Goal: Information Seeking & Learning: Learn about a topic

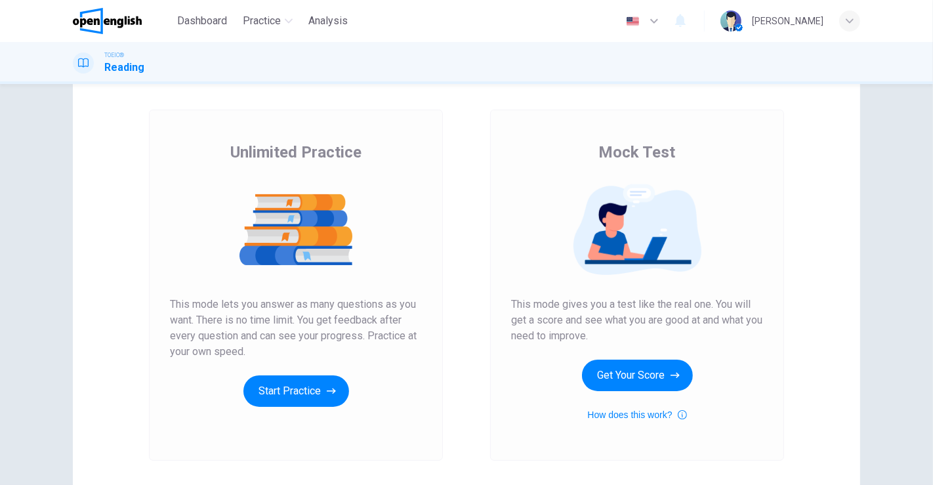
scroll to position [73, 0]
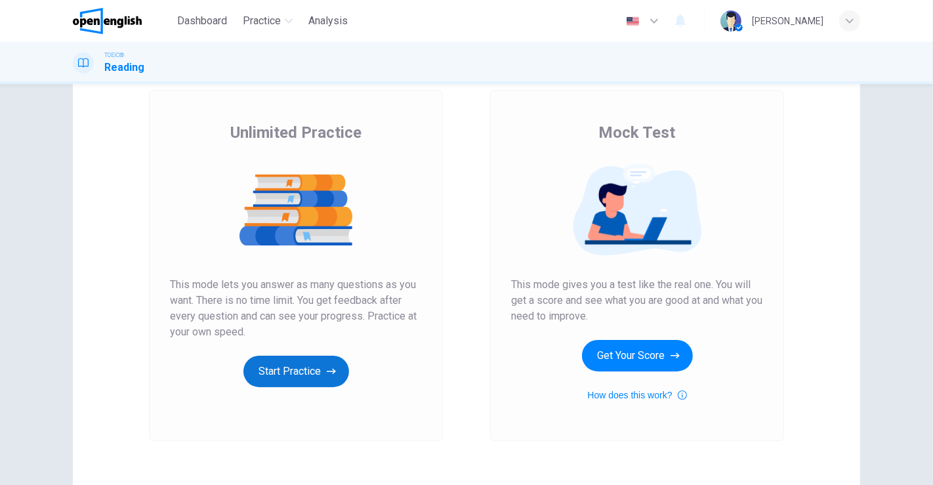
click at [284, 365] on button "Start Practice" at bounding box center [296, 371] width 106 height 31
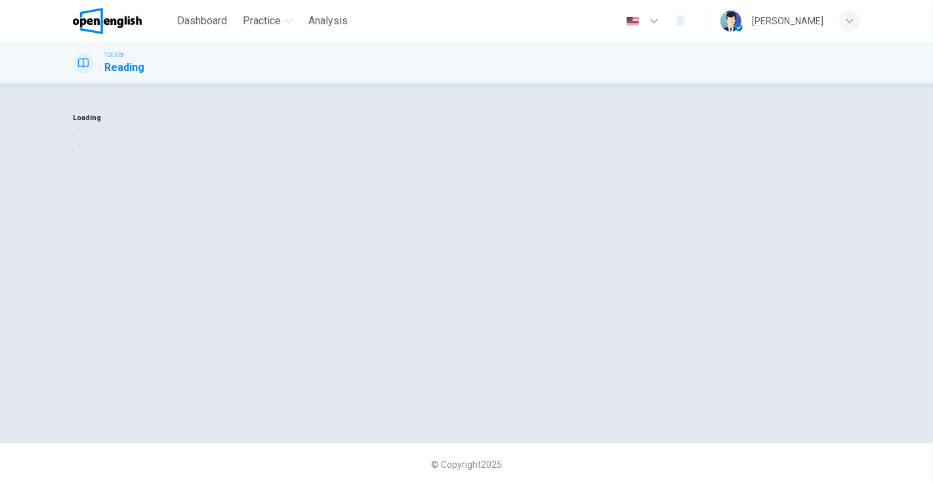
scroll to position [0, 0]
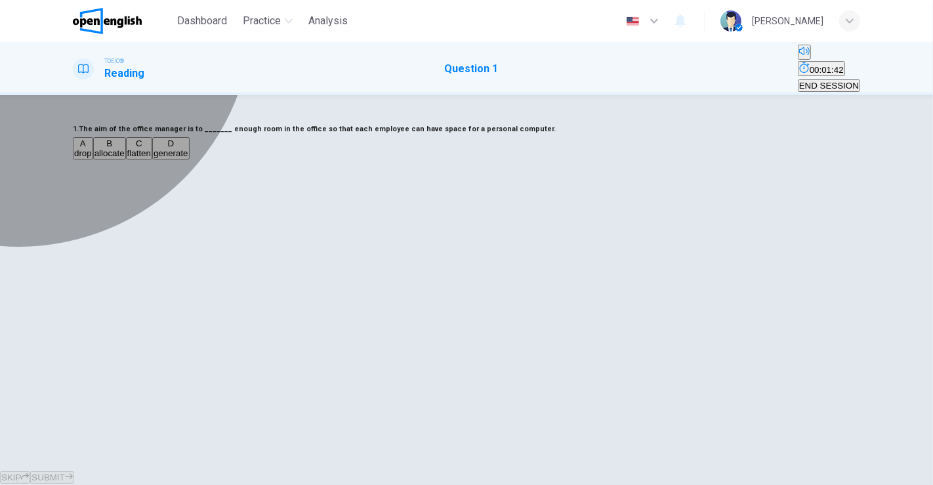
click at [125, 148] on div "B" at bounding box center [109, 143] width 30 height 10
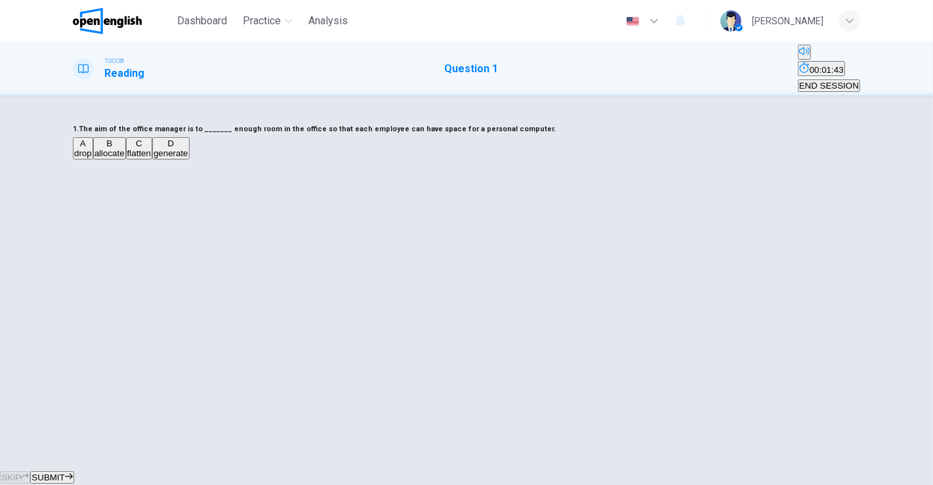
drag, startPoint x: 520, startPoint y: 451, endPoint x: 515, endPoint y: 395, distance: 56.0
click at [64, 472] on span "SUBMIT" at bounding box center [47, 477] width 33 height 10
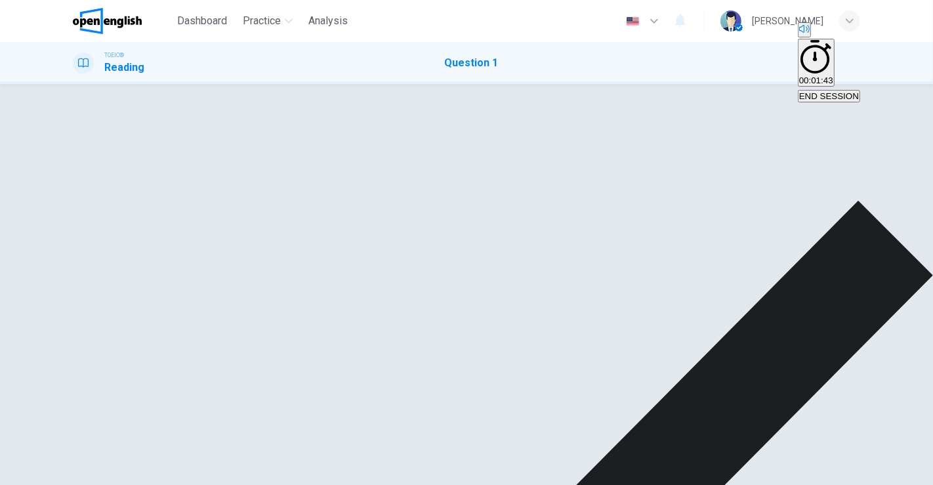
drag, startPoint x: 599, startPoint y: 451, endPoint x: 587, endPoint y: 430, distance: 24.4
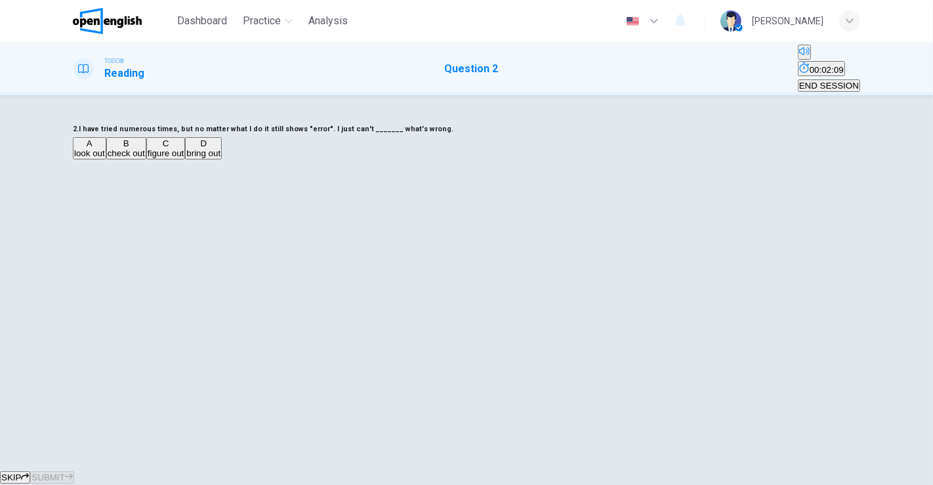
click at [184, 148] on div "C" at bounding box center [166, 143] width 37 height 10
click at [64, 472] on span "SUBMIT" at bounding box center [47, 477] width 33 height 10
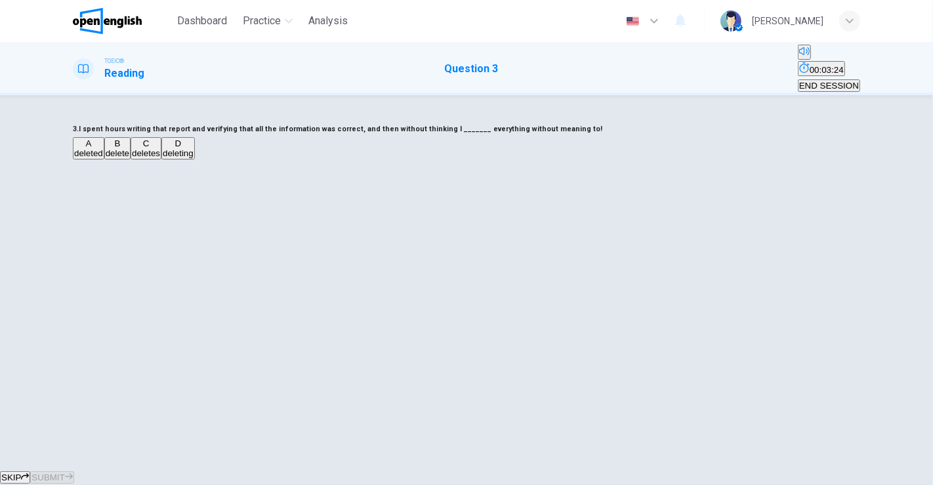
click at [129, 148] on div "B" at bounding box center [118, 143] width 24 height 10
click at [64, 472] on span "SUBMIT" at bounding box center [47, 477] width 33 height 10
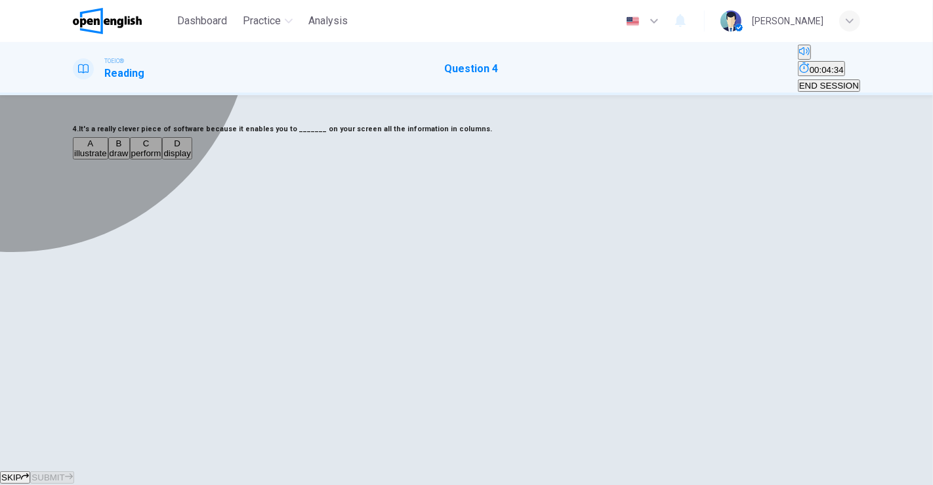
click at [129, 148] on div "B" at bounding box center [119, 143] width 19 height 10
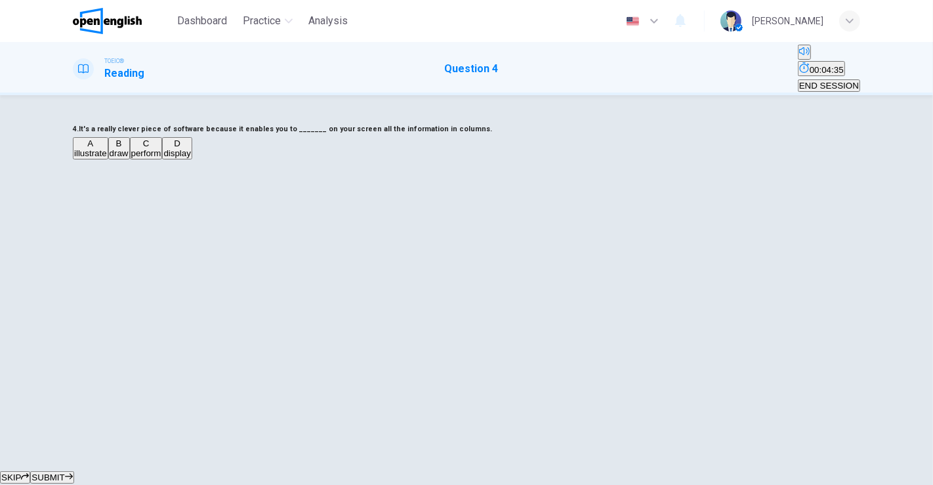
click at [64, 472] on span "SUBMIT" at bounding box center [47, 477] width 33 height 10
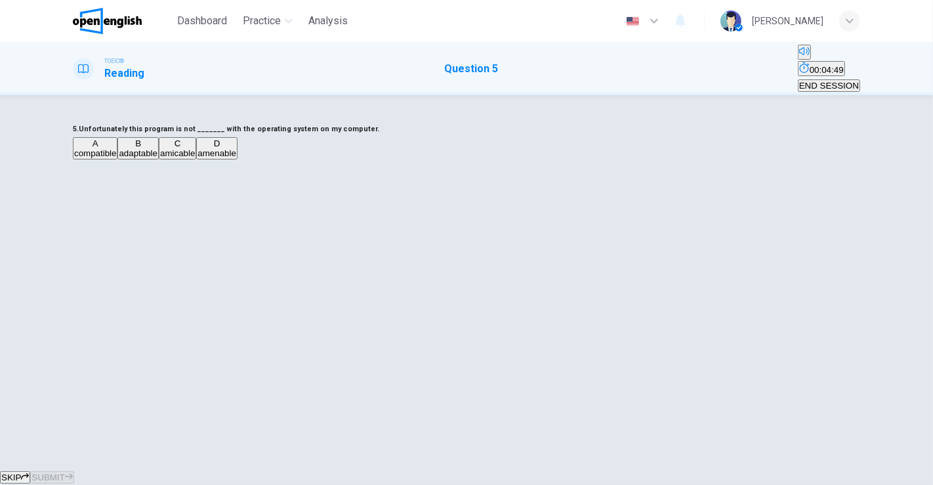
click at [116, 148] on div "A" at bounding box center [95, 143] width 42 height 10
click at [64, 472] on span "SUBMIT" at bounding box center [47, 477] width 33 height 10
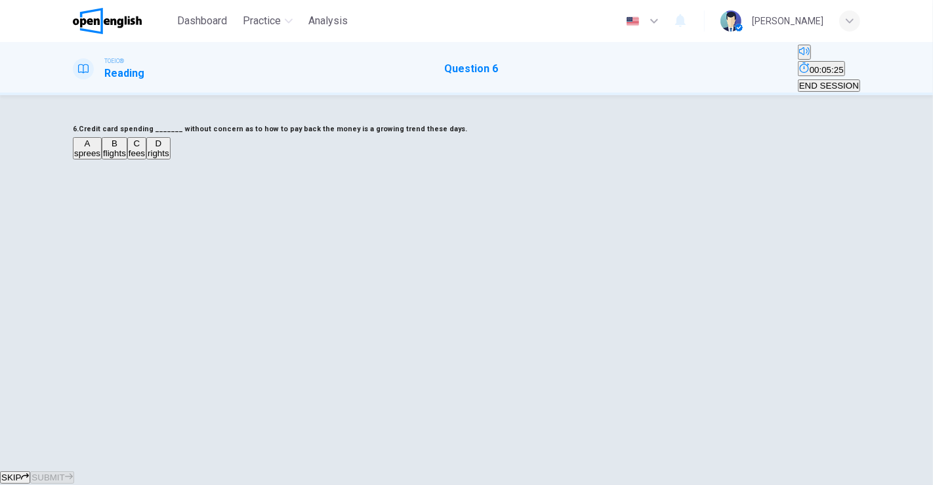
click at [100, 148] on div "A" at bounding box center [87, 143] width 26 height 10
click at [64, 472] on span "SUBMIT" at bounding box center [47, 477] width 33 height 10
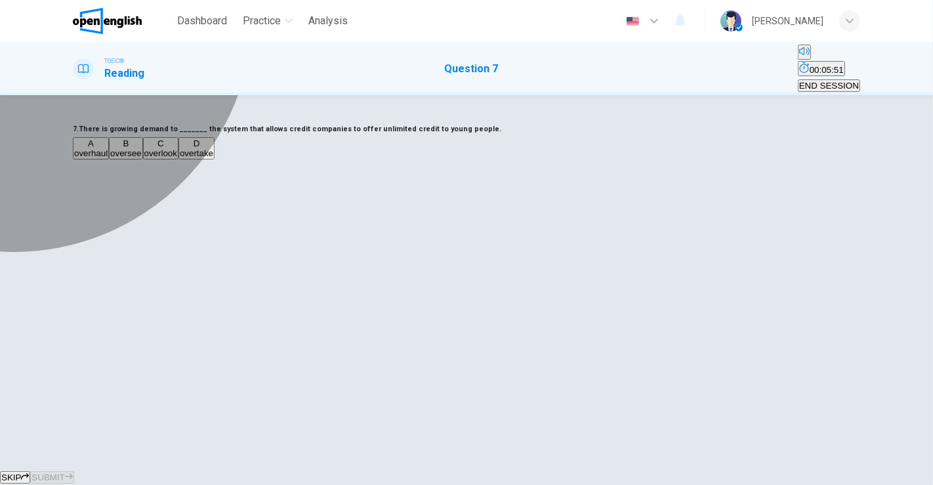
click at [141, 148] on div "B" at bounding box center [125, 143] width 31 height 10
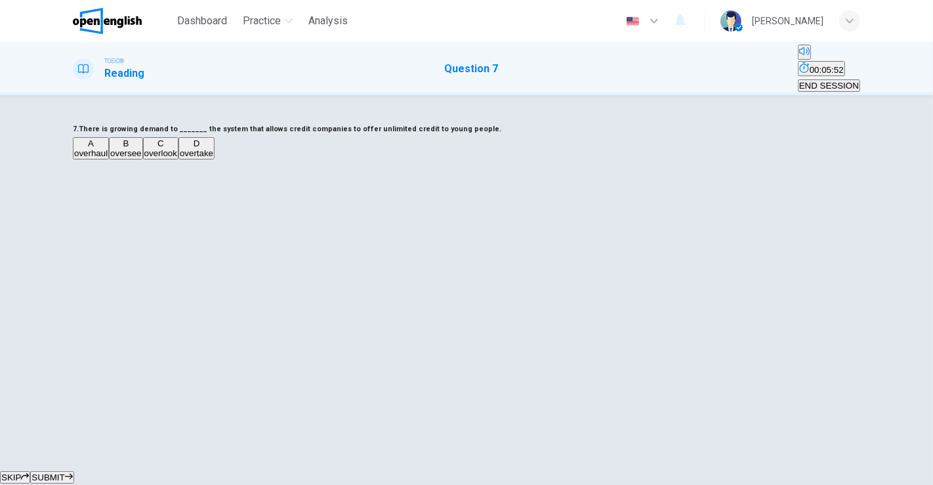
click at [64, 472] on span "SUBMIT" at bounding box center [47, 477] width 33 height 10
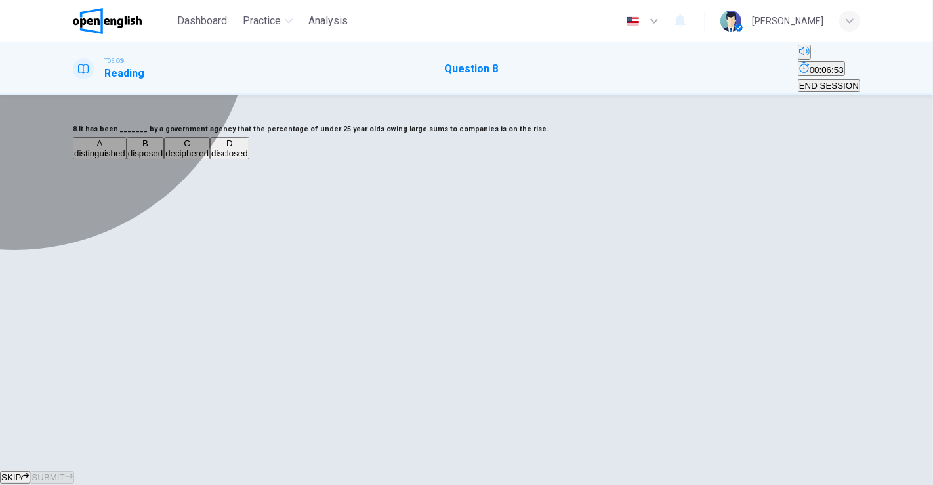
click at [125, 148] on div "A" at bounding box center [99, 143] width 51 height 10
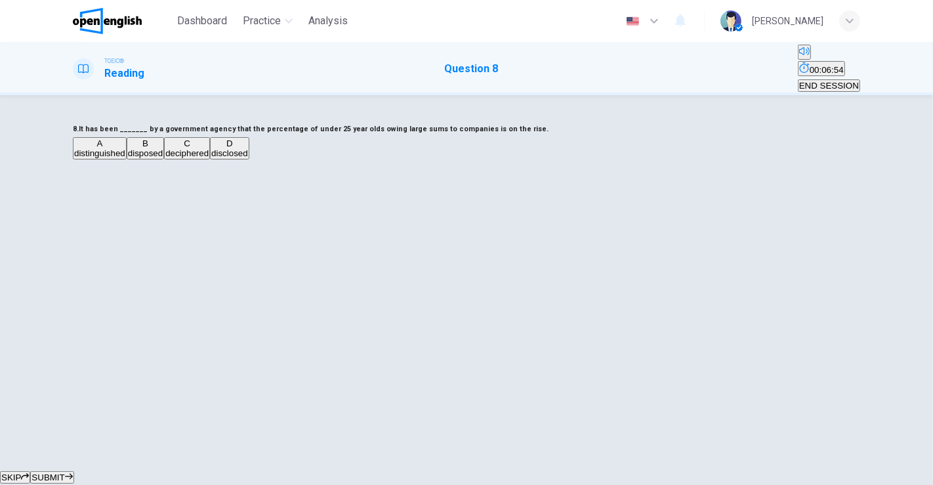
click at [64, 472] on span "SUBMIT" at bounding box center [47, 477] width 33 height 10
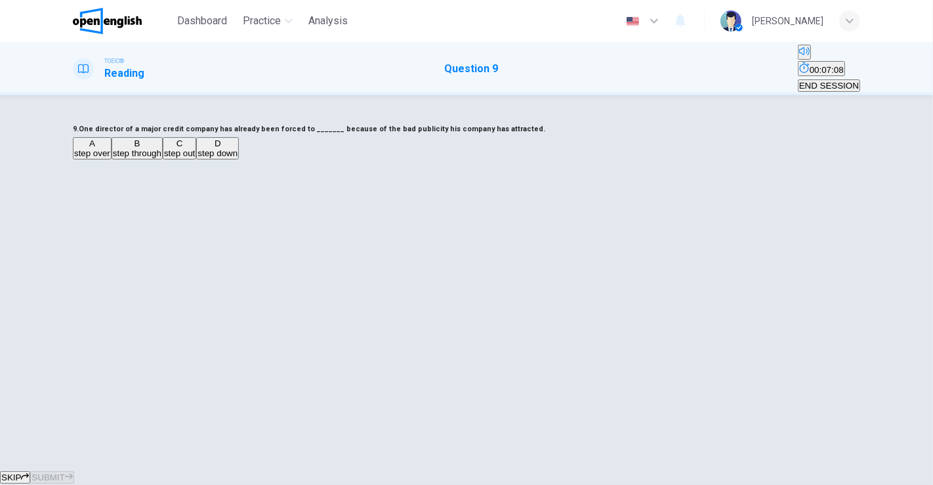
click at [195, 148] on div "C" at bounding box center [179, 143] width 31 height 10
click at [73, 471] on button "SUBMIT" at bounding box center [51, 477] width 43 height 12
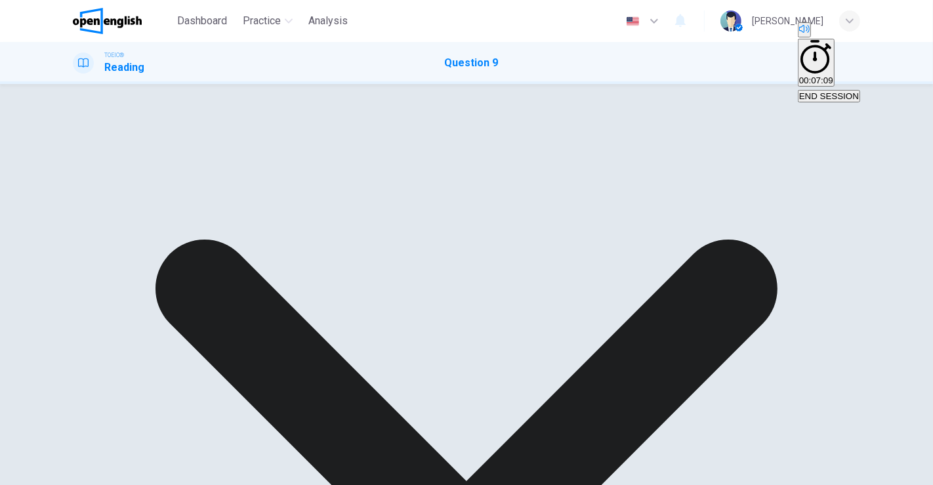
drag, startPoint x: 602, startPoint y: 454, endPoint x: 571, endPoint y: 395, distance: 66.9
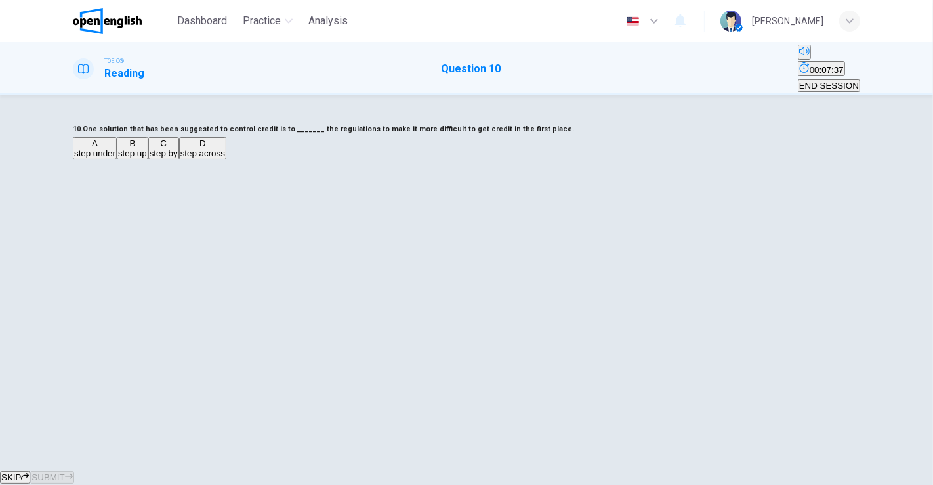
click at [147, 148] on div "B" at bounding box center [132, 143] width 29 height 10
click at [64, 472] on span "SUBMIT" at bounding box center [47, 477] width 33 height 10
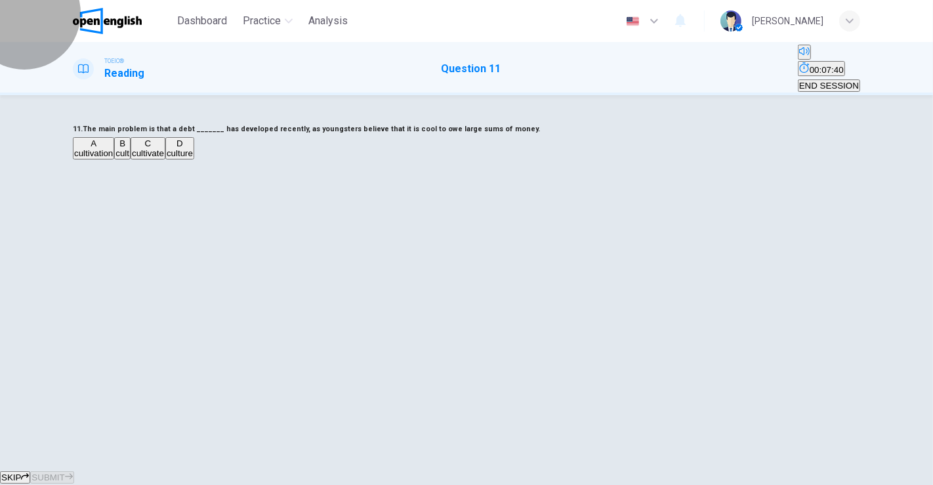
click at [806, 81] on span "END SESSION" at bounding box center [829, 86] width 60 height 10
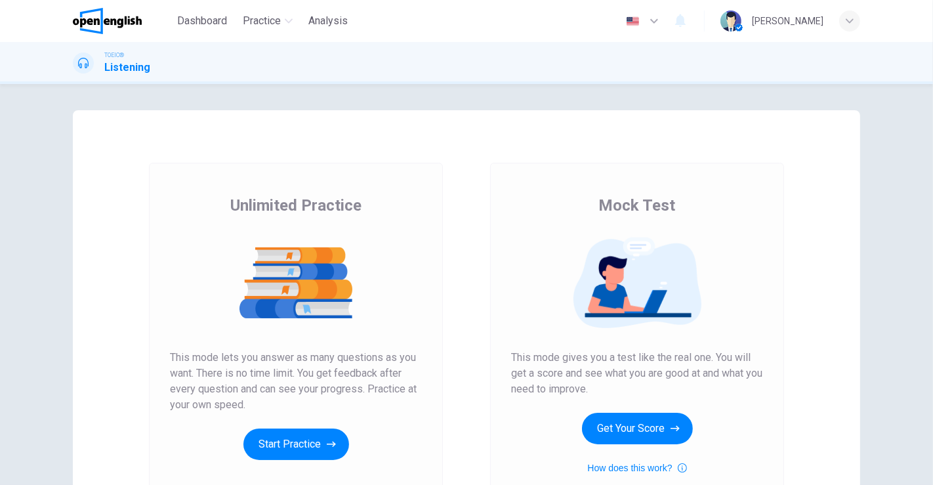
scroll to position [73, 0]
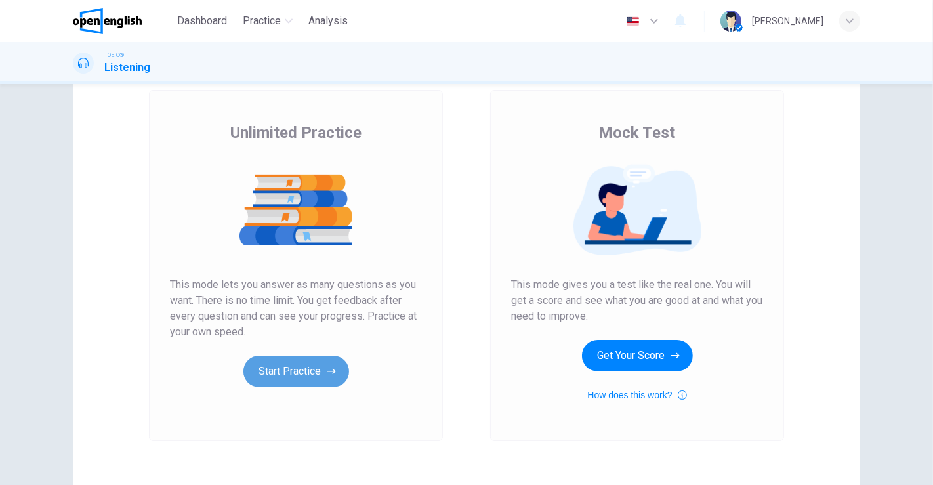
click at [316, 369] on button "Start Practice" at bounding box center [296, 371] width 106 height 31
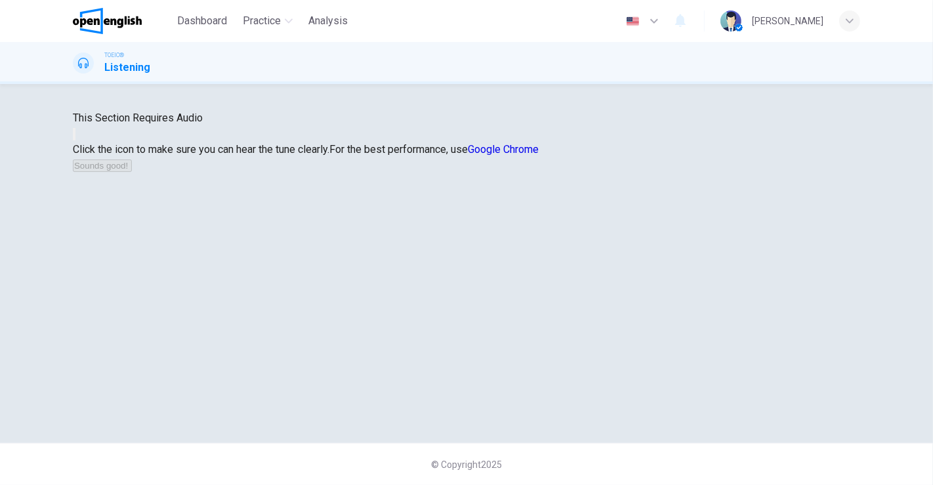
click at [478, 173] on div "Click the icon to make sure you can hear the tune clearly. For the best perform…" at bounding box center [466, 157] width 787 height 31
click at [74, 137] on icon "button" at bounding box center [74, 137] width 0 height 0
drag, startPoint x: 482, startPoint y: 377, endPoint x: 371, endPoint y: 57, distance: 338.8
click at [132, 172] on button "Sounds good!" at bounding box center [102, 165] width 59 height 12
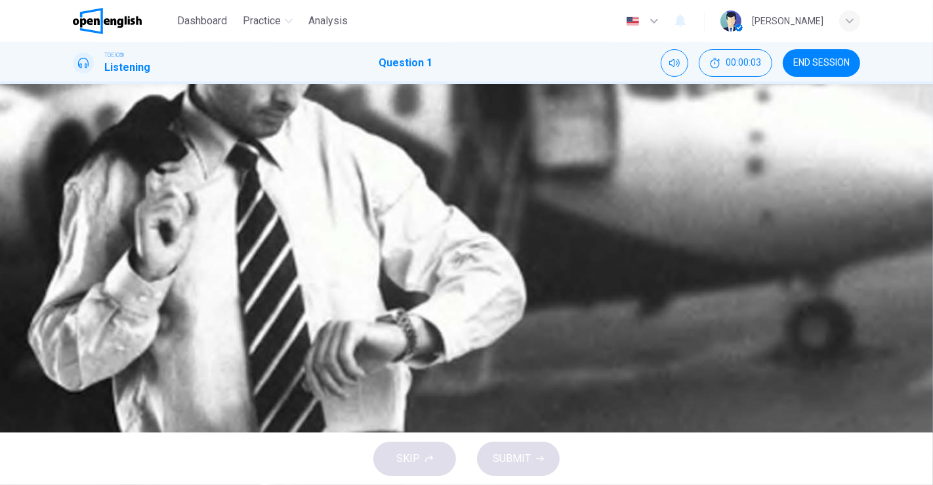
click at [80, 316] on icon "button" at bounding box center [82, 324] width 14 height 16
type input "*"
click at [100, 205] on div "B" at bounding box center [89, 206] width 21 height 21
drag, startPoint x: 512, startPoint y: 459, endPoint x: 506, endPoint y: 403, distance: 56.8
click at [513, 459] on span "SUBMIT" at bounding box center [512, 458] width 38 height 18
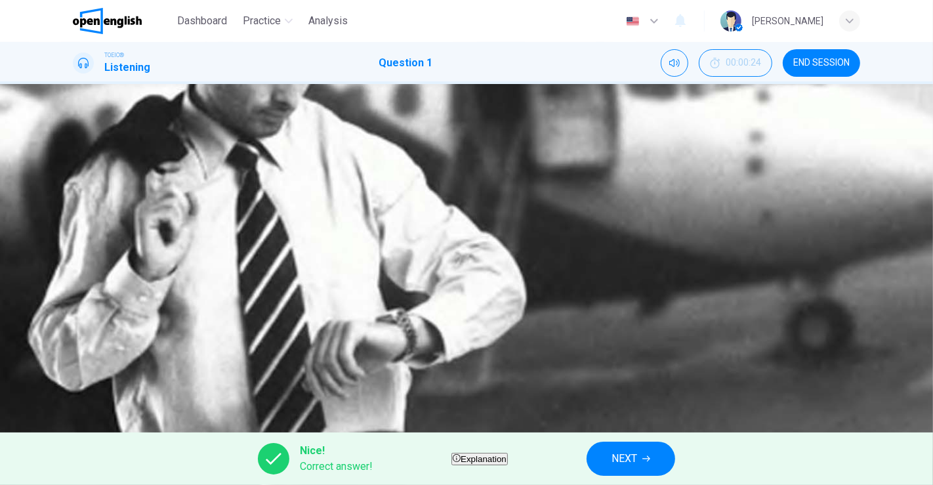
click at [637, 452] on span "NEXT" at bounding box center [624, 458] width 26 height 18
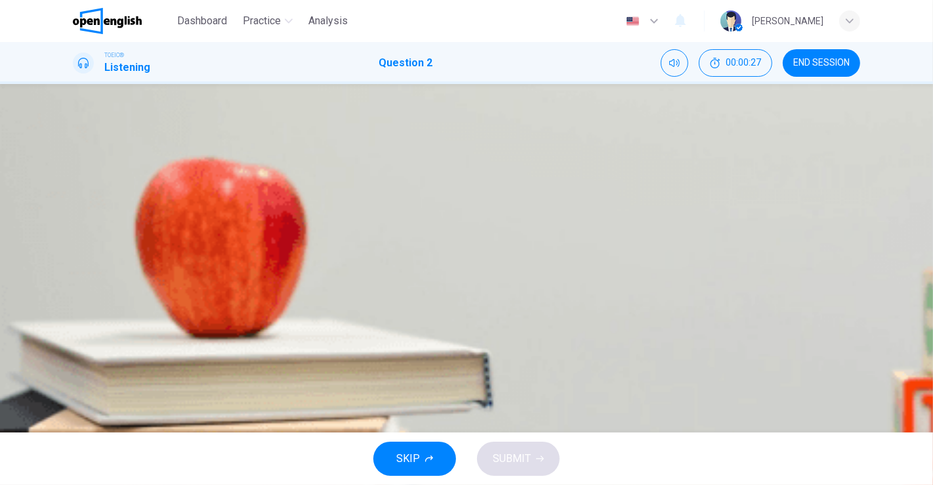
click at [74, 283] on icon "button" at bounding box center [74, 283] width 0 height 0
type input "**"
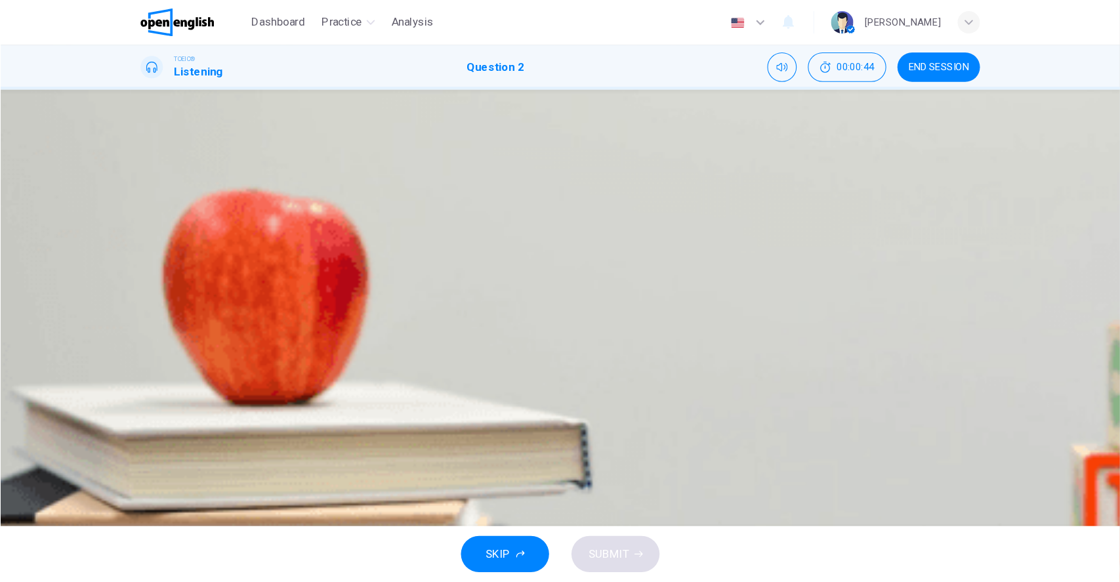
scroll to position [63, 0]
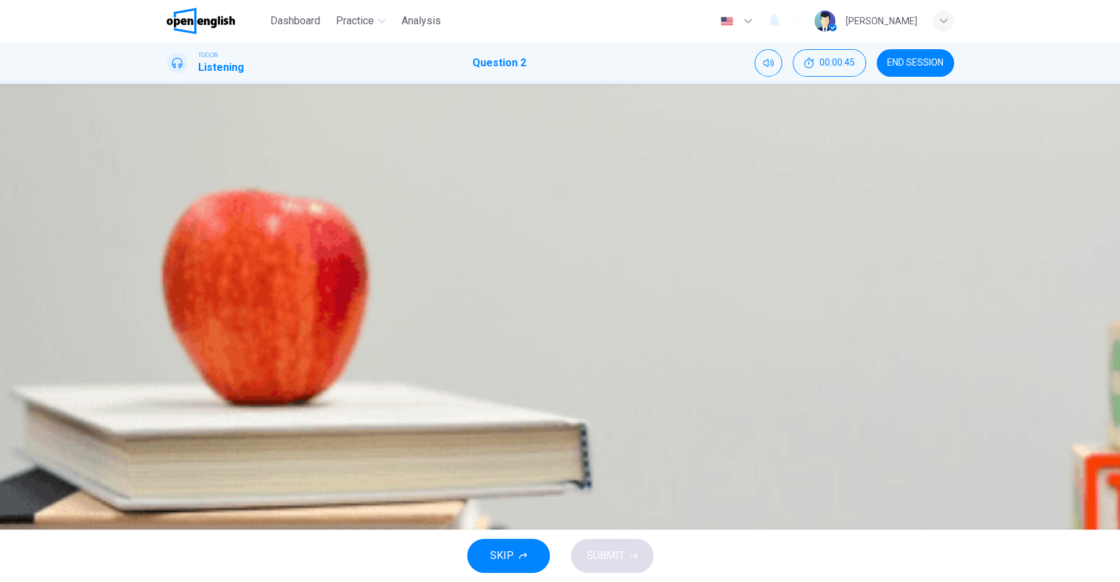
click at [179, 283] on icon "button" at bounding box center [176, 291] width 14 height 16
type input "*"
click at [168, 317] on icon "Click to see the audio transcription" at bounding box center [168, 317] width 0 height 0
click at [194, 250] on div "C" at bounding box center [183, 239] width 21 height 21
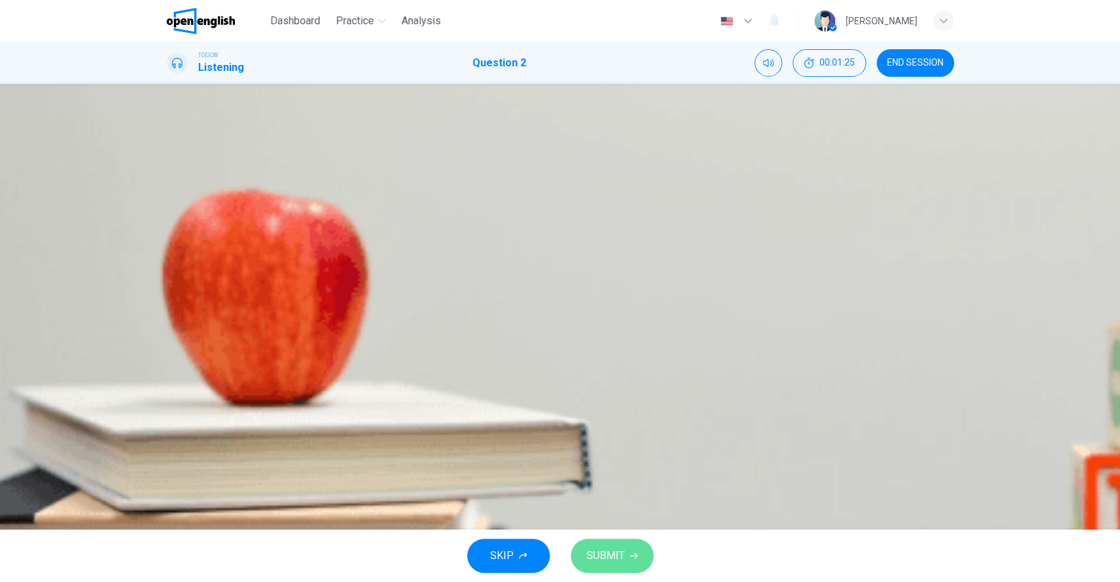
click at [611, 484] on button "SUBMIT" at bounding box center [612, 556] width 83 height 34
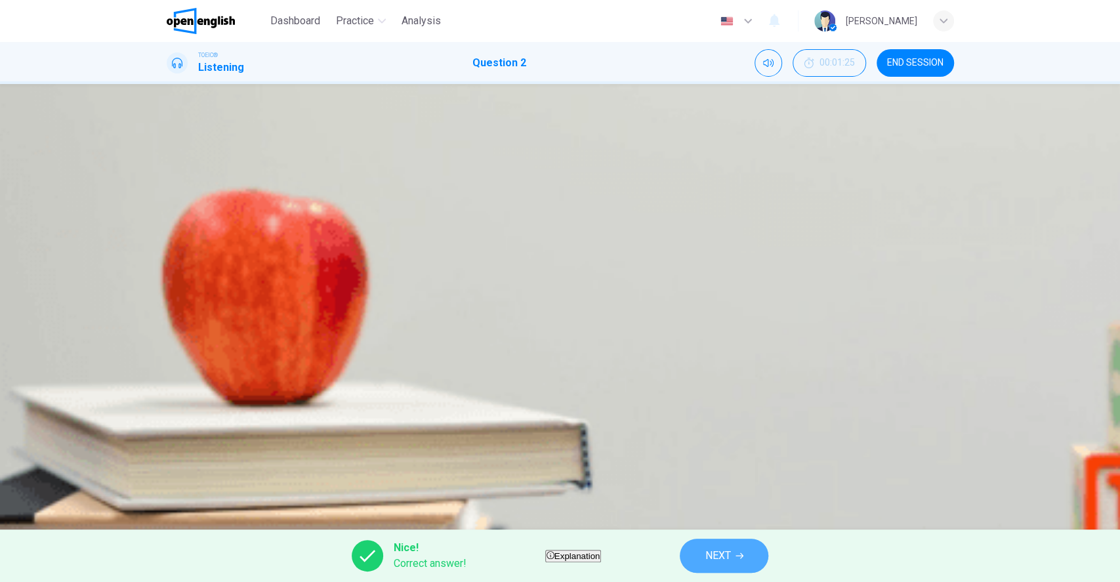
click at [730, 484] on span "NEXT" at bounding box center [718, 555] width 26 height 18
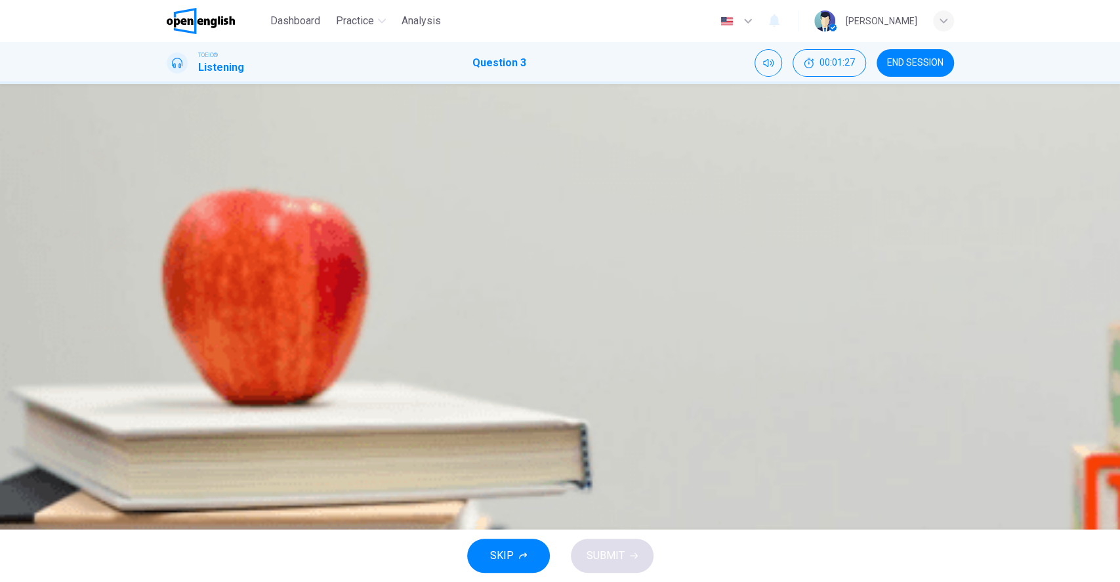
click at [168, 283] on icon "button" at bounding box center [168, 283] width 0 height 0
type input "**"
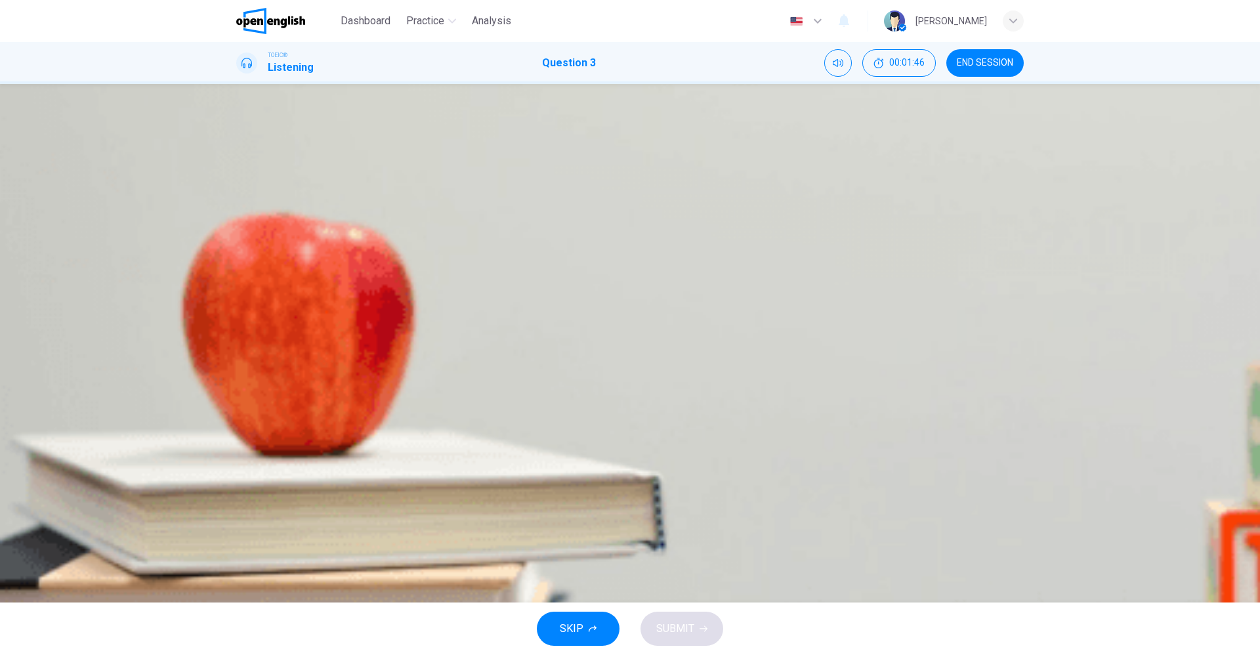
click at [237, 283] on icon "button" at bounding box center [237, 283] width 0 height 0
click at [263, 250] on div "C" at bounding box center [252, 239] width 21 height 21
click at [702, 484] on icon "button" at bounding box center [703, 629] width 8 height 8
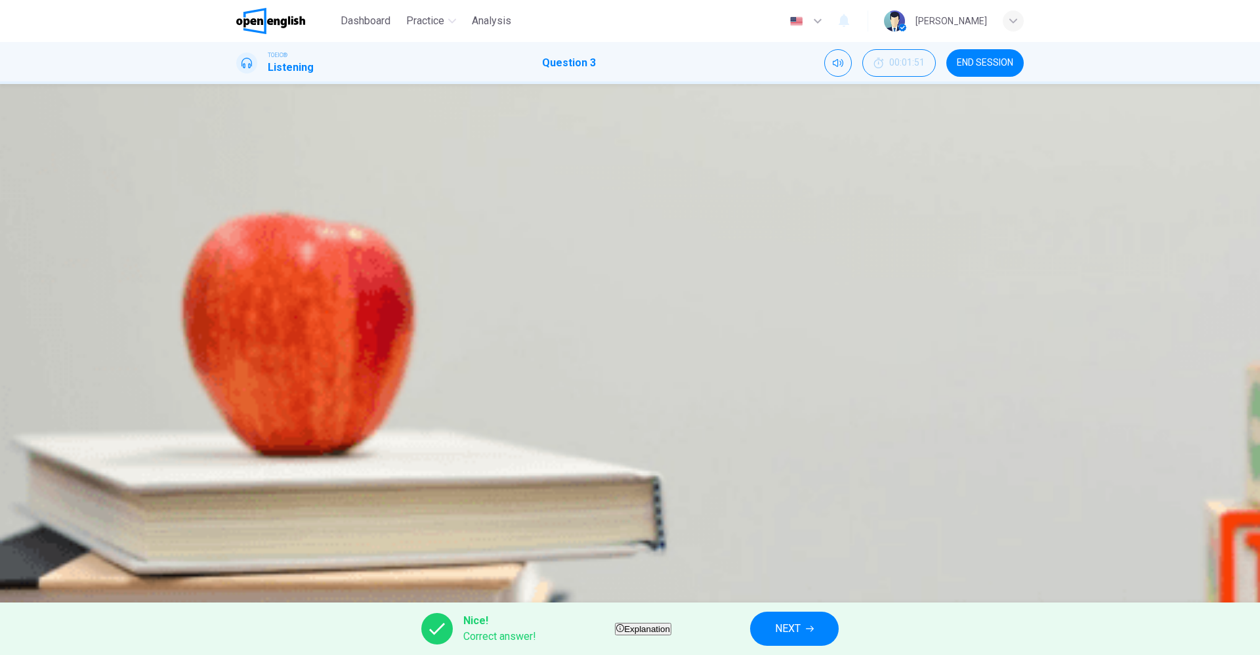
type input "**"
click at [838, 484] on button "NEXT" at bounding box center [794, 628] width 89 height 34
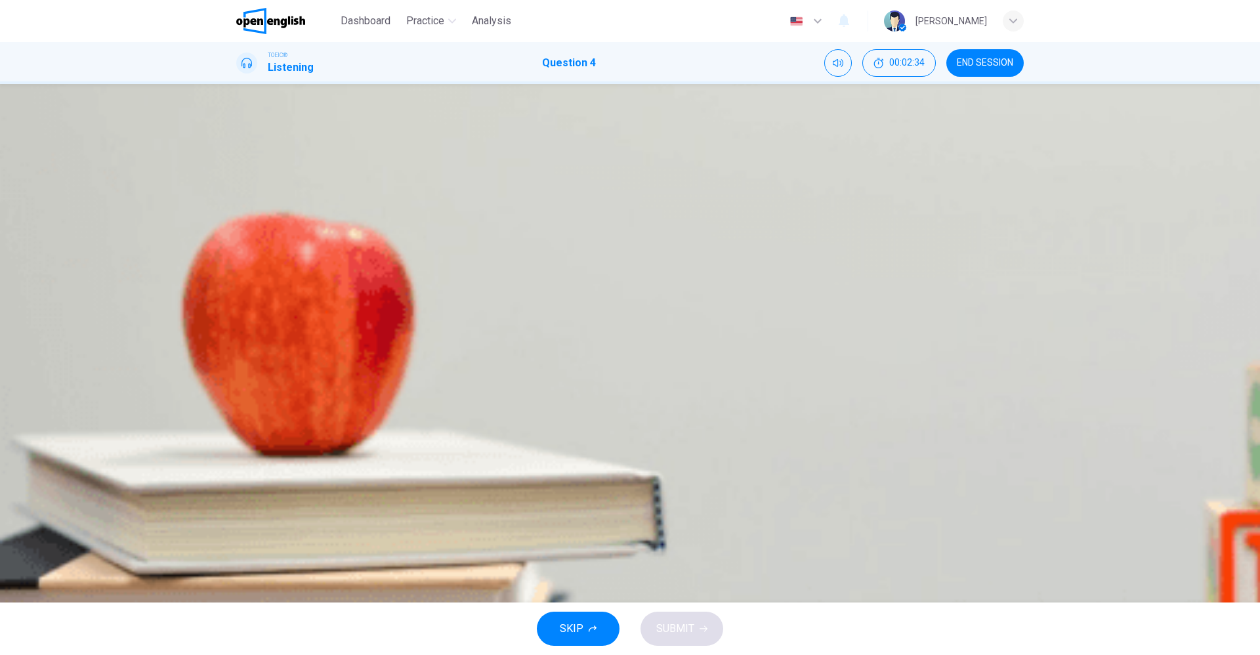
click at [237, 283] on icon "button" at bounding box center [237, 283] width 0 height 0
type input "*"
click at [263, 217] on div "B" at bounding box center [252, 206] width 21 height 21
click at [677, 484] on span "SUBMIT" at bounding box center [675, 628] width 38 height 18
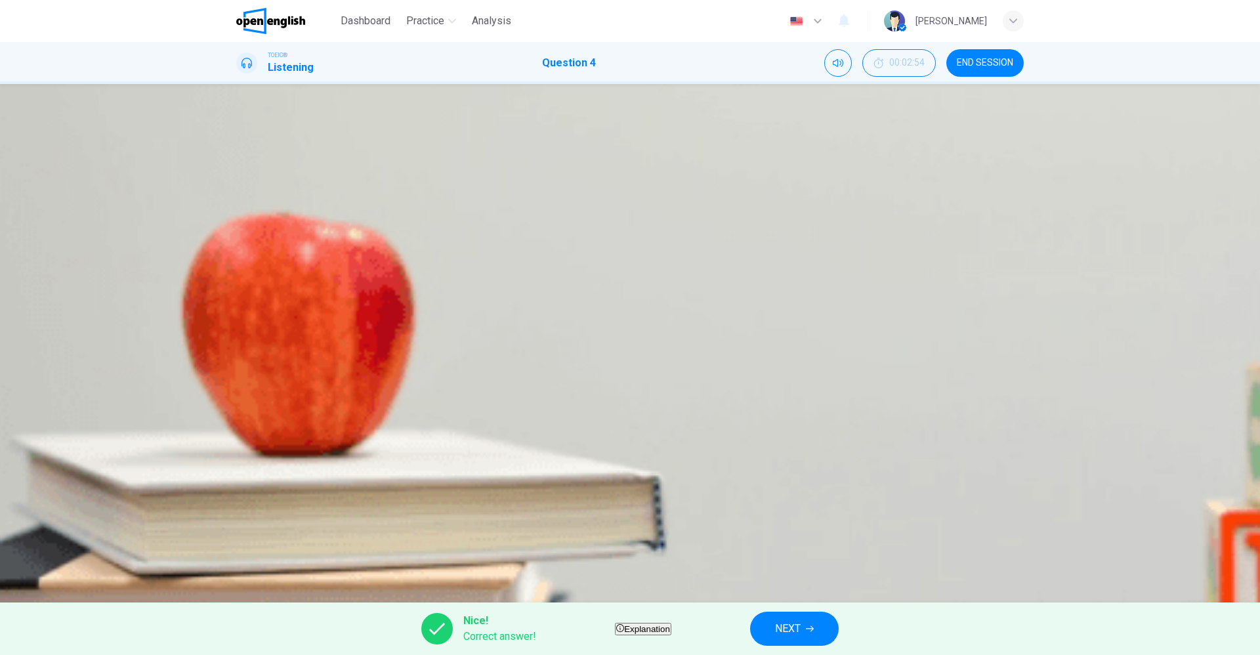
click at [834, 484] on button "NEXT" at bounding box center [794, 628] width 89 height 34
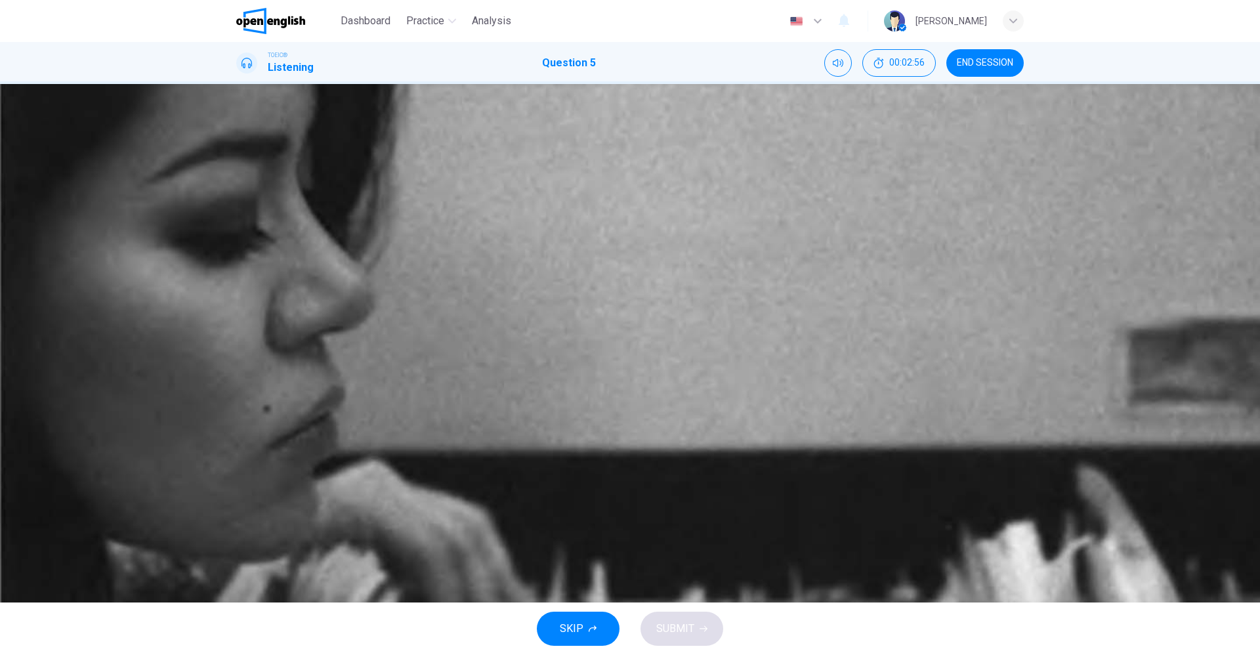
click at [237, 316] on icon "button" at bounding box center [237, 316] width 0 height 0
click at [263, 250] on div "C" at bounding box center [252, 239] width 21 height 21
type input "*"
click at [683, 484] on span "SUBMIT" at bounding box center [675, 628] width 38 height 18
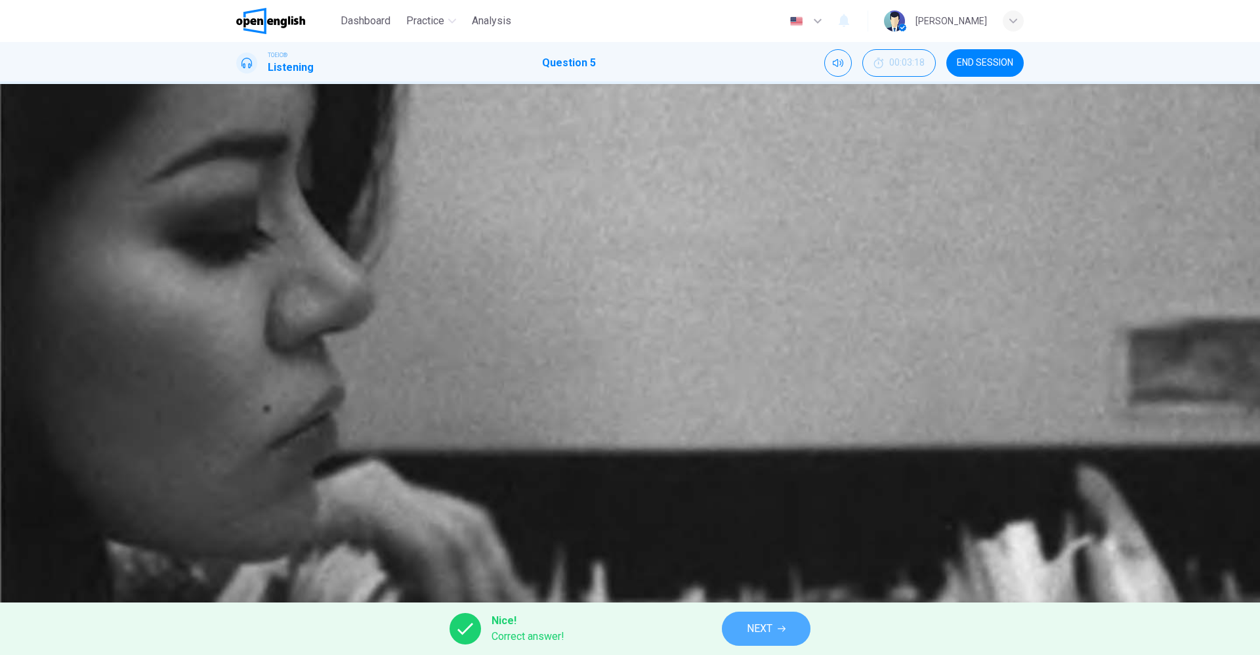
click at [771, 484] on span "NEXT" at bounding box center [760, 628] width 26 height 18
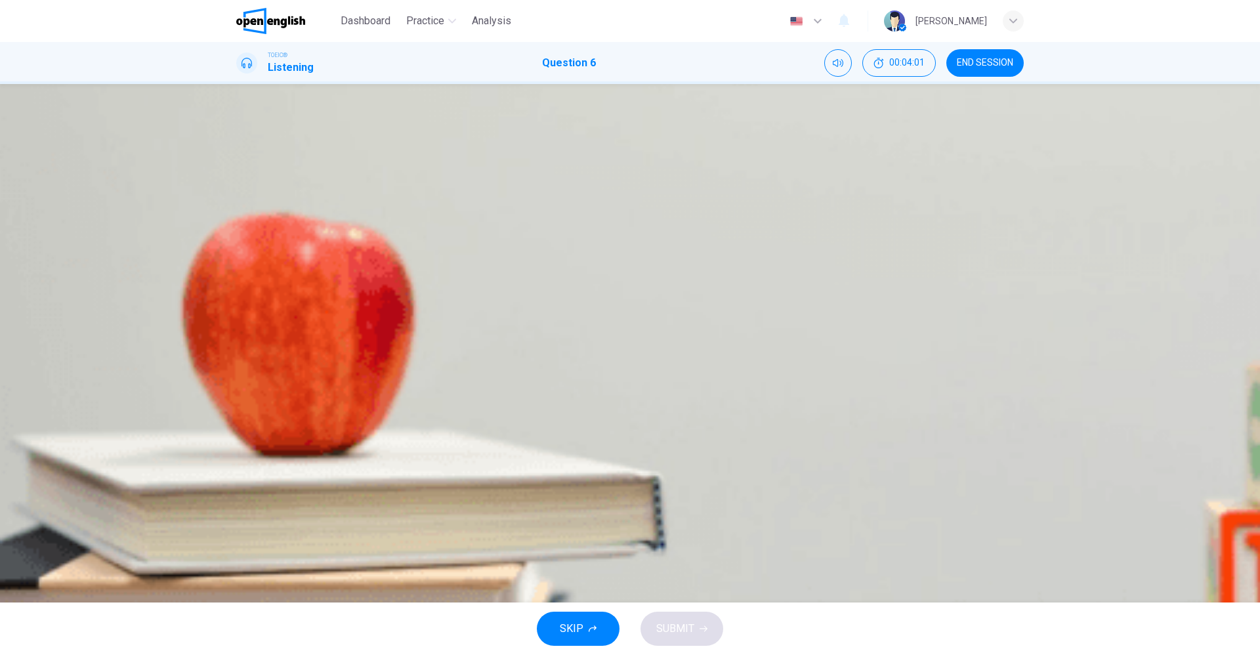
click at [237, 283] on icon "button" at bounding box center [237, 283] width 0 height 0
type input "*"
click at [263, 217] on div "B" at bounding box center [252, 206] width 21 height 21
click at [668, 484] on span "SUBMIT" at bounding box center [675, 628] width 38 height 18
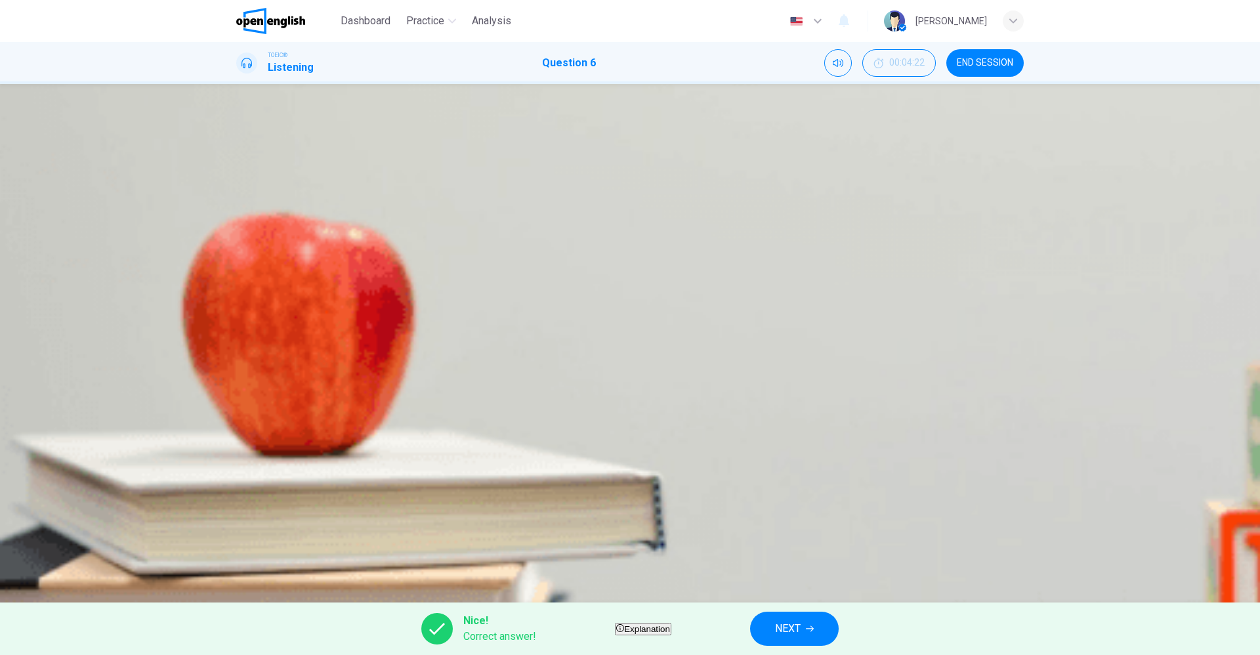
click at [800, 484] on span "NEXT" at bounding box center [788, 628] width 26 height 18
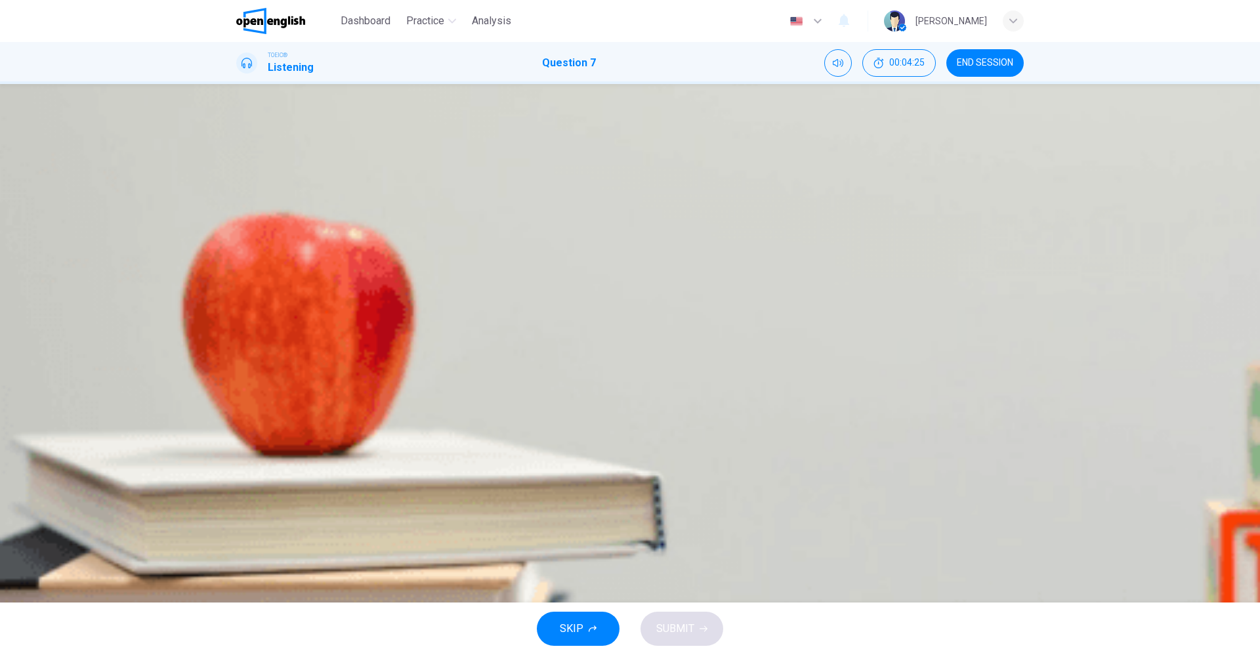
click at [237, 283] on icon "button" at bounding box center [237, 283] width 0 height 0
drag, startPoint x: 370, startPoint y: 224, endPoint x: 274, endPoint y: 234, distance: 96.9
click at [236, 289] on span at bounding box center [236, 289] width 0 height 0
type input "*"
click at [263, 250] on div "C" at bounding box center [252, 239] width 21 height 21
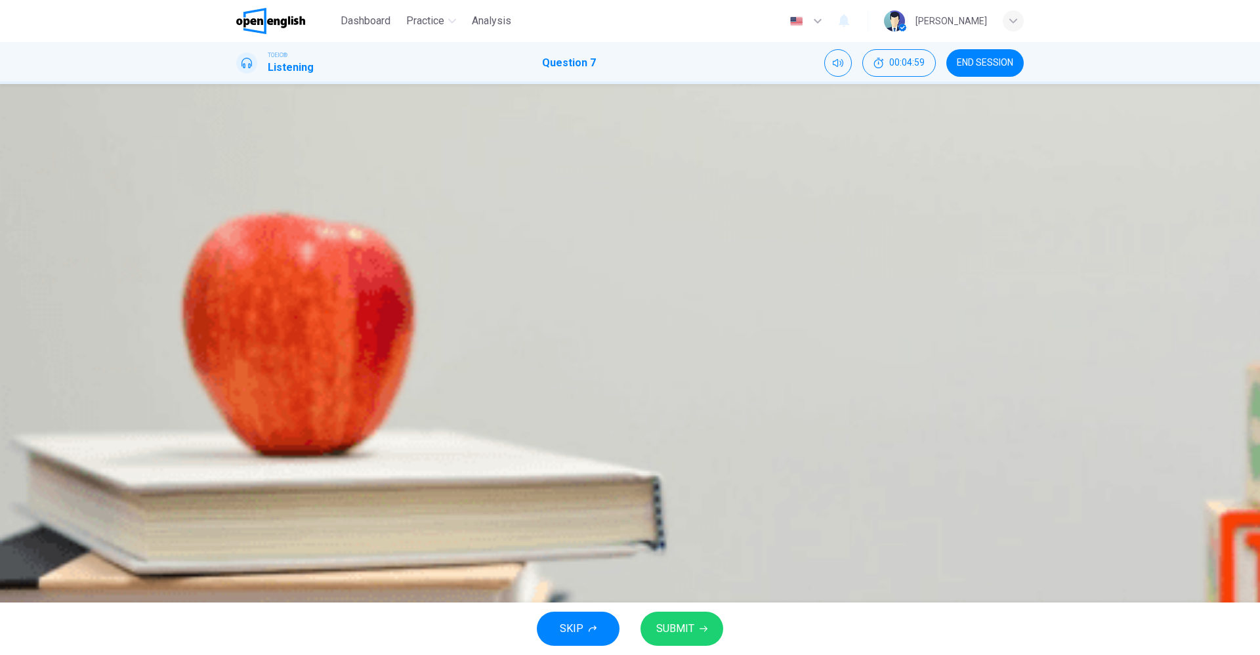
click at [678, 484] on button "SUBMIT" at bounding box center [681, 628] width 83 height 34
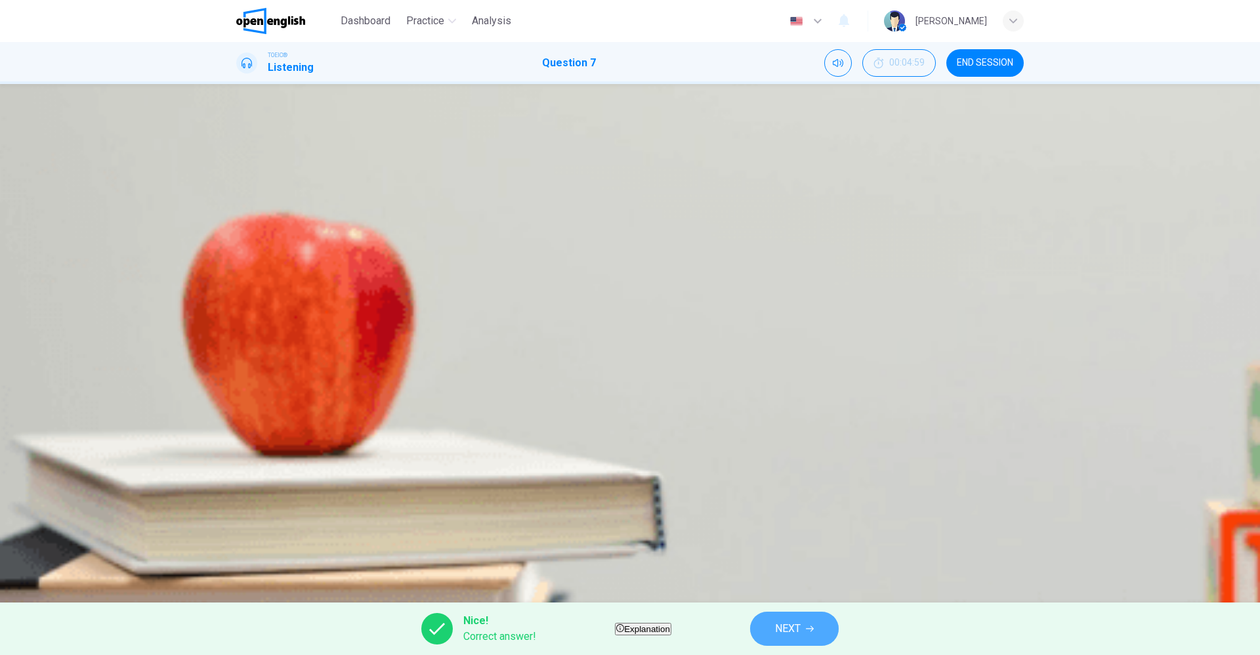
click at [800, 484] on span "NEXT" at bounding box center [788, 628] width 26 height 18
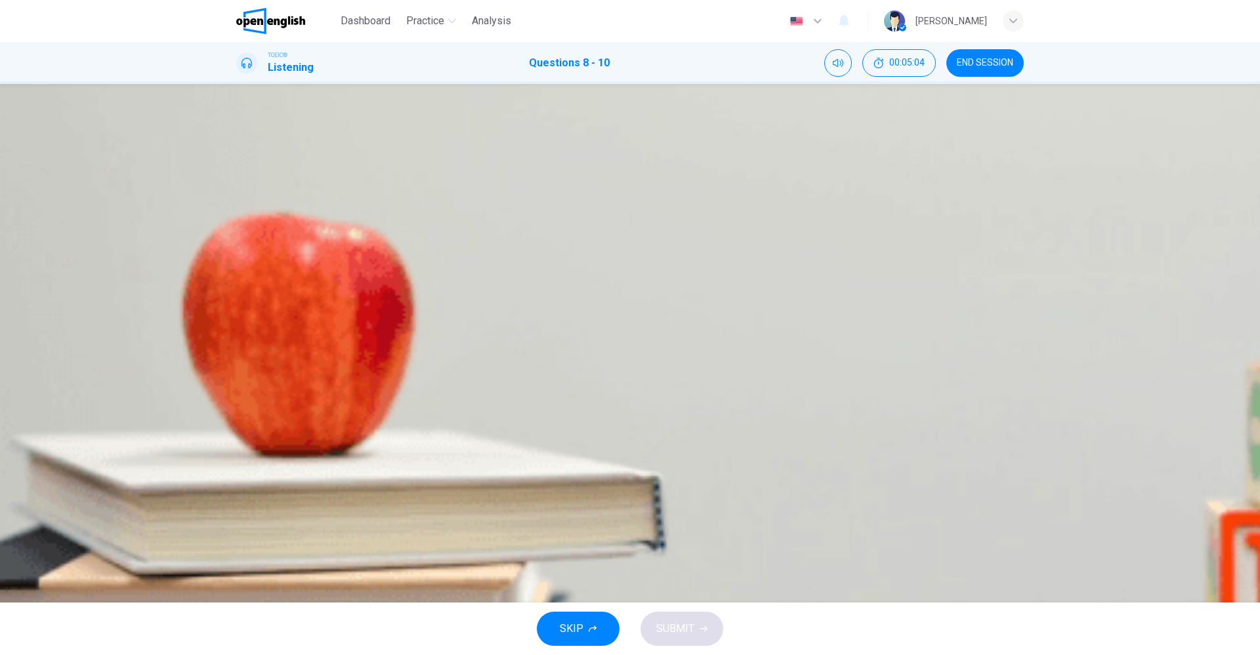
click at [237, 484] on icon "button" at bounding box center [237, 641] width 0 height 0
click at [251, 484] on icon "button" at bounding box center [245, 649] width 11 height 12
drag, startPoint x: 297, startPoint y: 232, endPoint x: 239, endPoint y: 241, distance: 57.8
click at [243, 484] on div "00m 49s" at bounding box center [629, 663] width 787 height 67
click at [237, 484] on icon "button" at bounding box center [237, 641] width 0 height 0
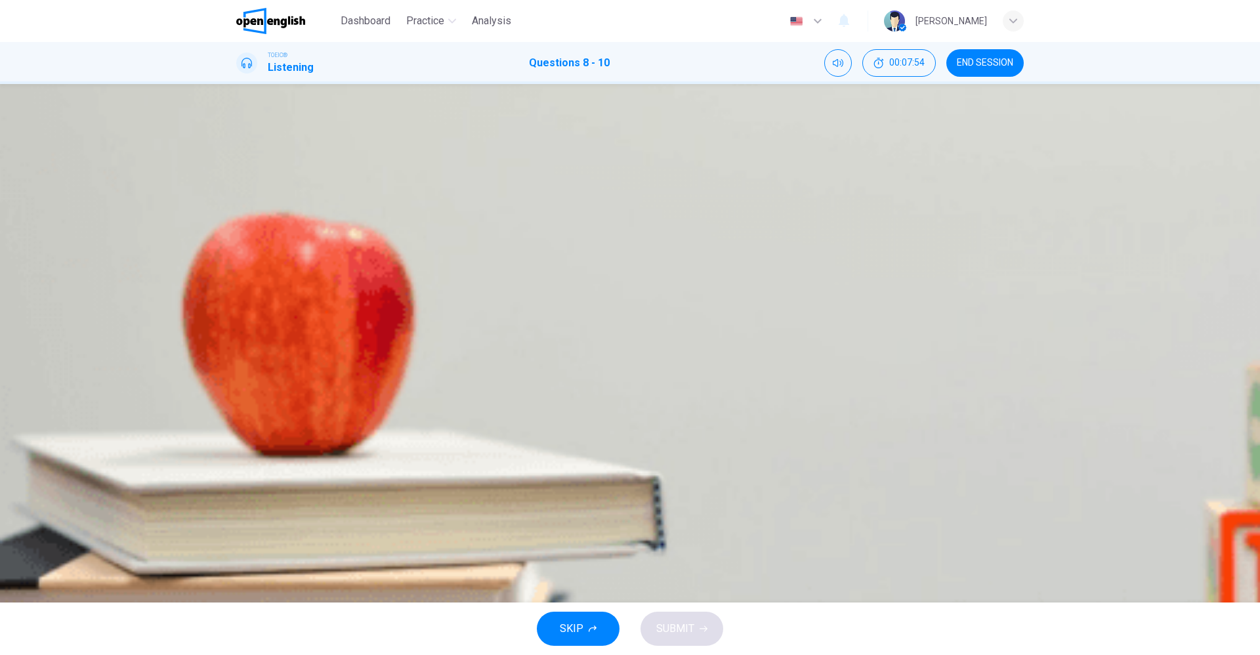
drag, startPoint x: 413, startPoint y: 226, endPoint x: 260, endPoint y: 239, distance: 152.8
click at [260, 484] on div "00m 49s" at bounding box center [629, 663] width 787 height 67
click at [263, 283] on div "D" at bounding box center [252, 272] width 21 height 21
click at [263, 413] on div "C" at bounding box center [252, 402] width 21 height 21
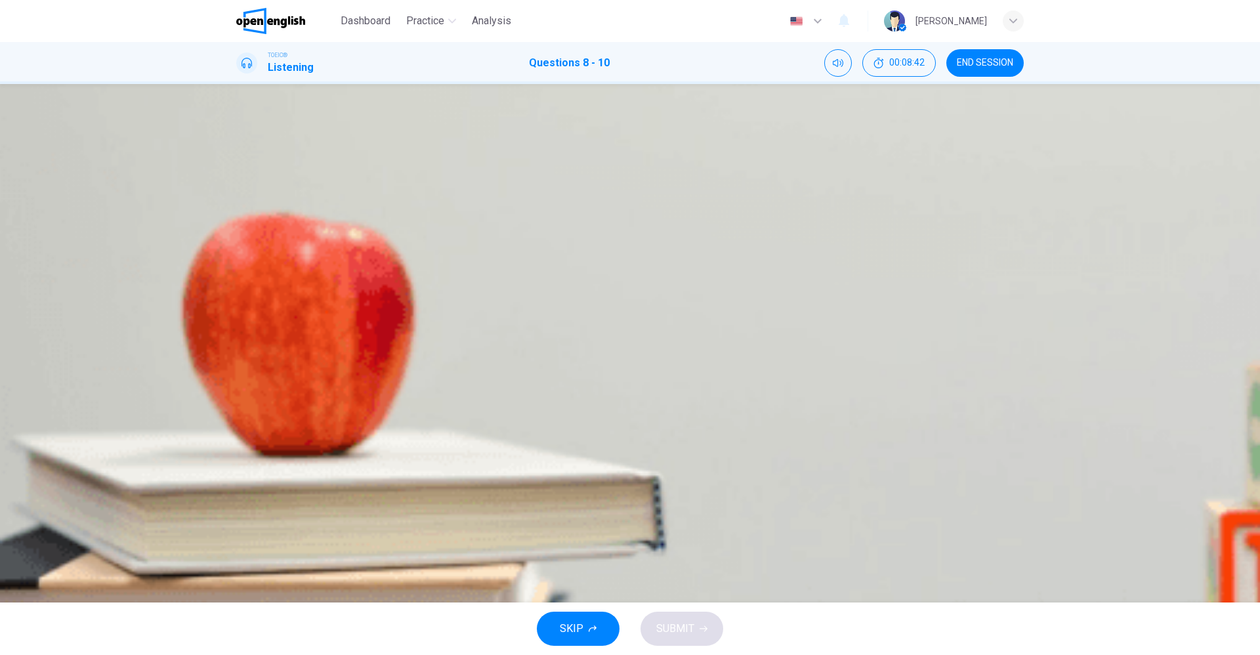
click at [263, 484] on div "B" at bounding box center [252, 532] width 21 height 21
type input "*"
click at [676, 484] on span "SUBMIT" at bounding box center [675, 628] width 38 height 18
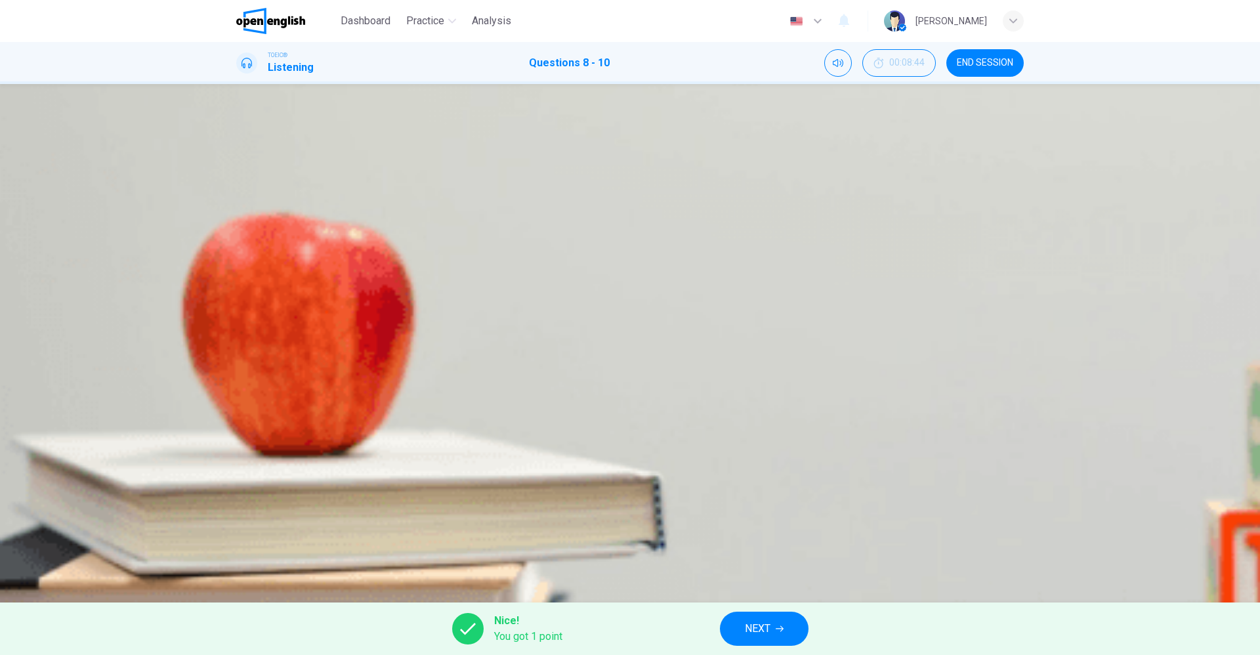
click at [749, 484] on span "NEXT" at bounding box center [758, 628] width 26 height 18
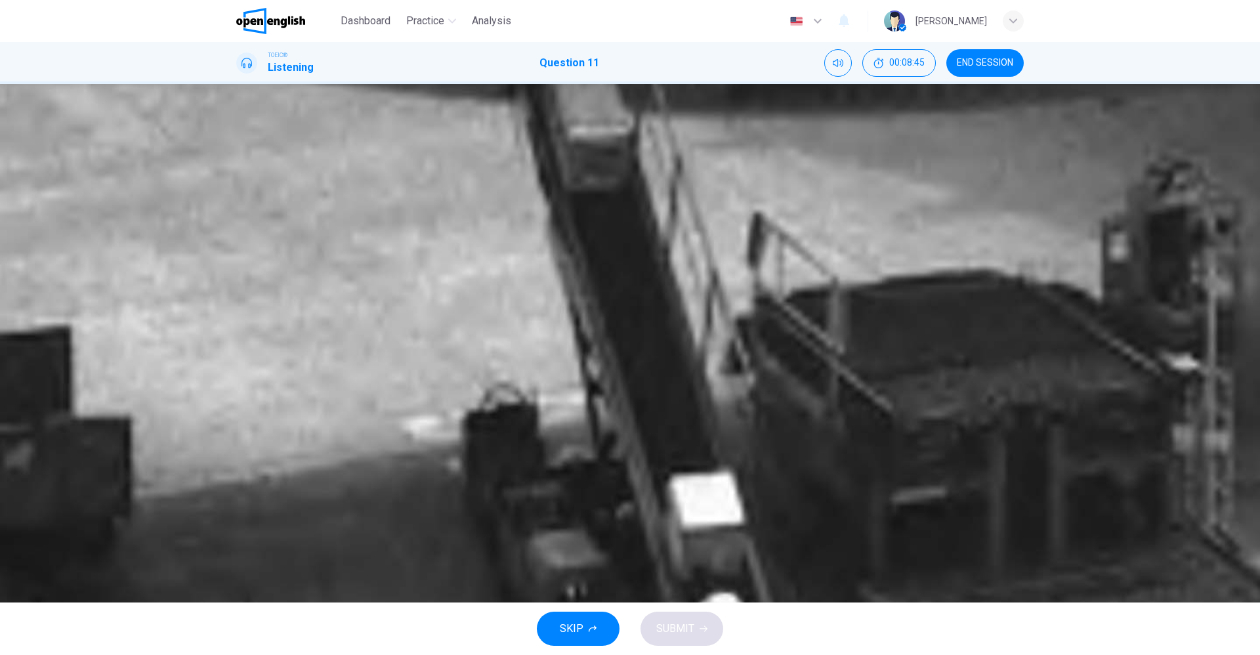
click at [932, 64] on span "END SESSION" at bounding box center [985, 63] width 56 height 10
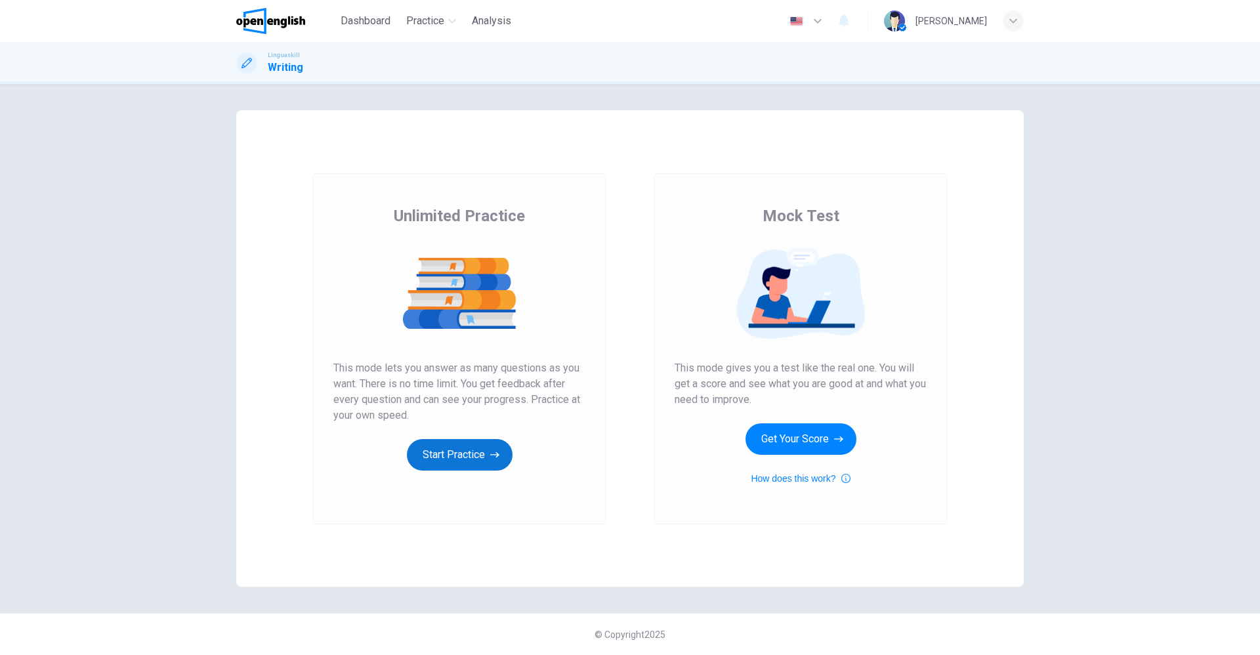
click at [450, 447] on button "Start Practice" at bounding box center [460, 454] width 106 height 31
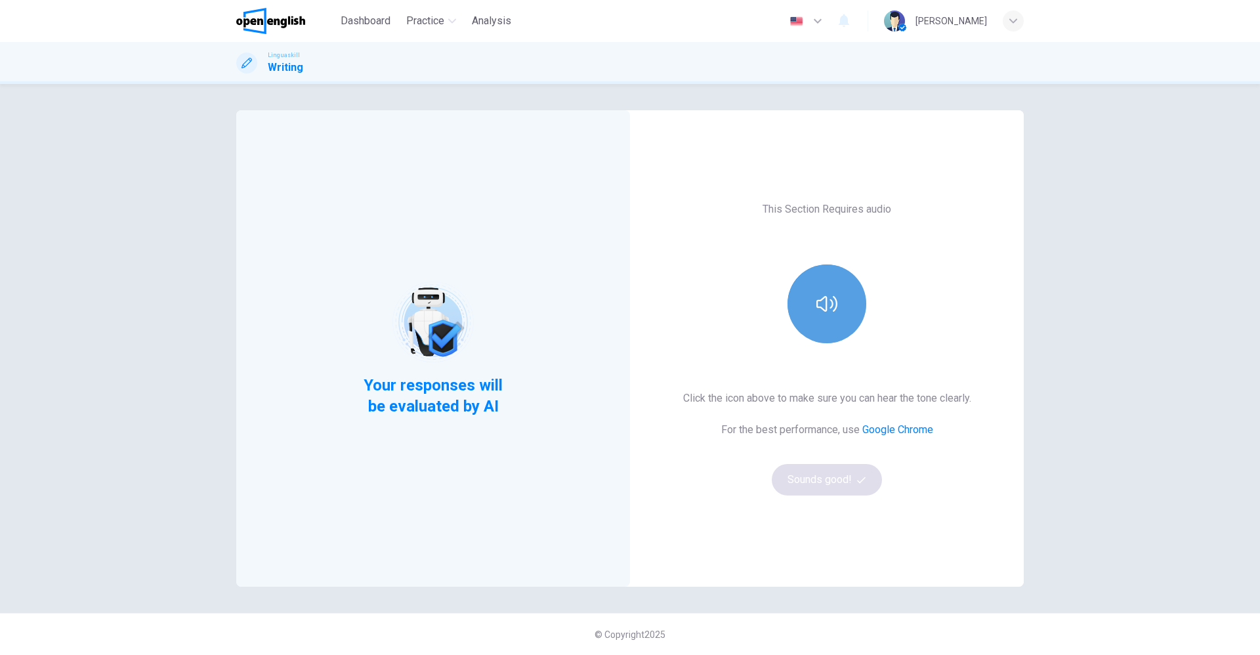
click at [844, 291] on button "button" at bounding box center [826, 303] width 79 height 79
